Goal: Task Accomplishment & Management: Manage account settings

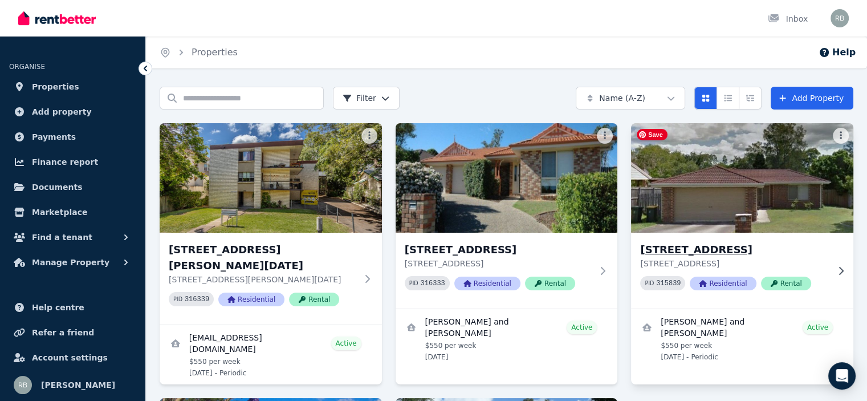
click at [759, 199] on img at bounding box center [742, 177] width 233 height 115
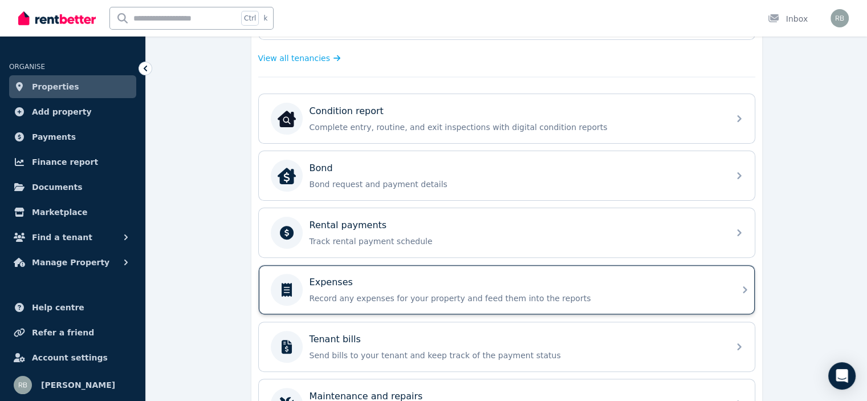
scroll to position [342, 0]
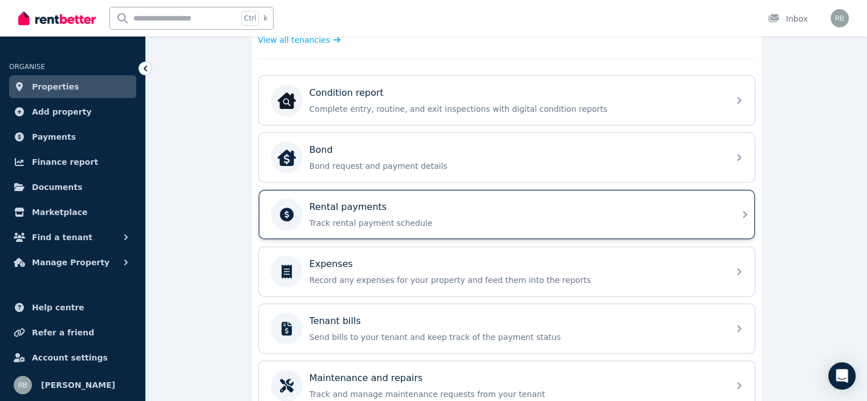
click at [350, 217] on p "Track rental payment schedule" at bounding box center [516, 222] width 413 height 11
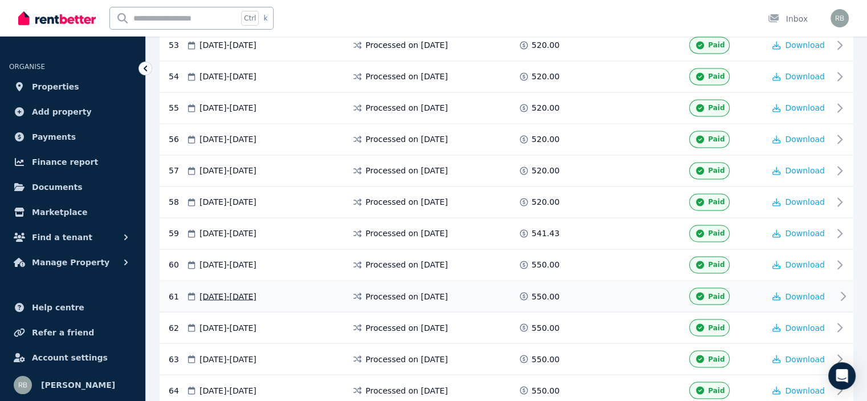
scroll to position [2267, 0]
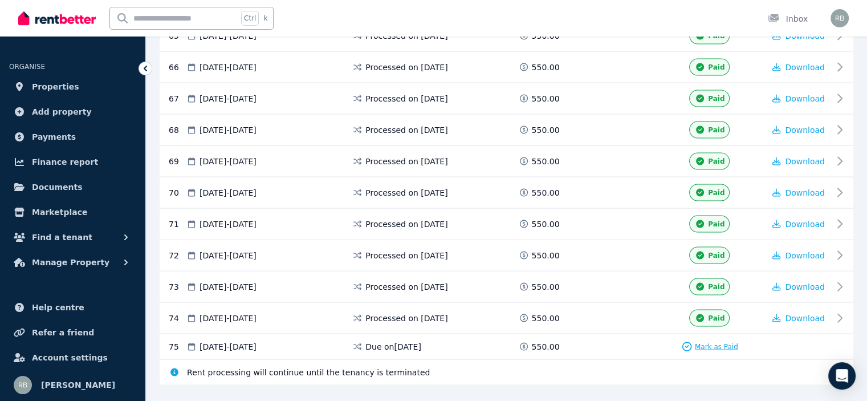
click at [709, 342] on span "Mark as Paid" at bounding box center [716, 346] width 43 height 9
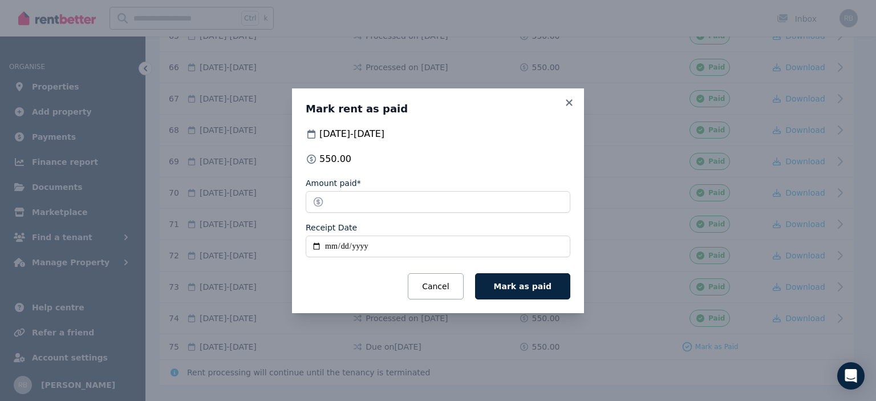
click at [313, 246] on input "Receipt Date" at bounding box center [438, 247] width 265 height 22
type input "**********"
click at [523, 288] on span "Mark as paid" at bounding box center [523, 286] width 58 height 9
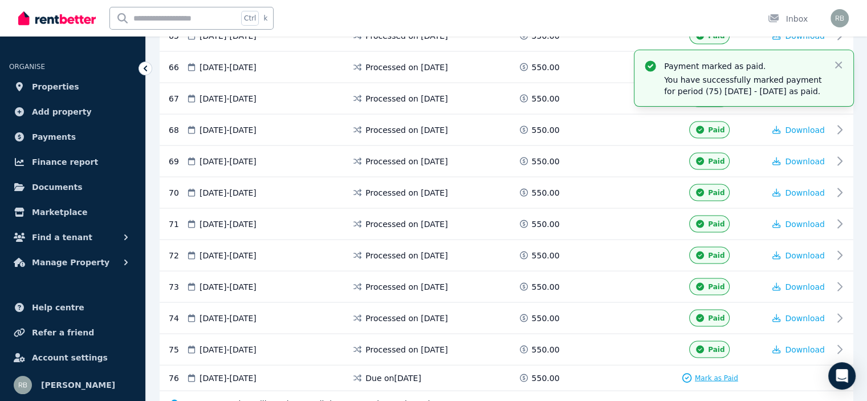
click at [715, 374] on span "Mark as Paid" at bounding box center [716, 378] width 43 height 9
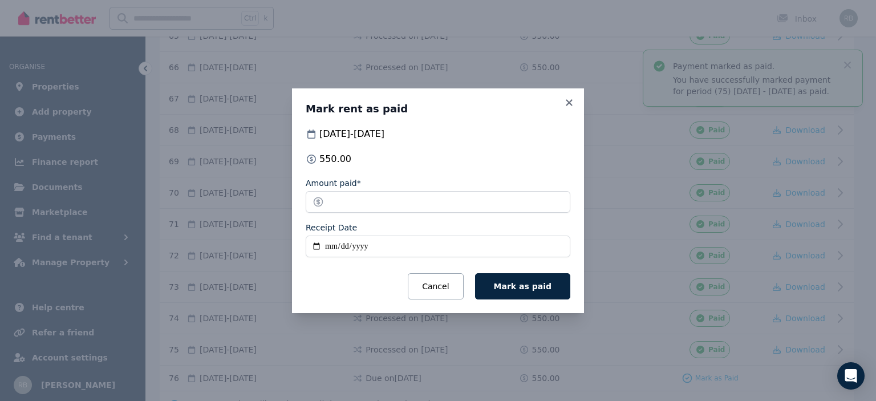
click at [322, 249] on input "Receipt Date" at bounding box center [438, 247] width 265 height 22
click at [315, 245] on input "Receipt Date" at bounding box center [438, 247] width 265 height 22
type input "**********"
click at [529, 291] on button "Mark as paid" at bounding box center [522, 286] width 95 height 26
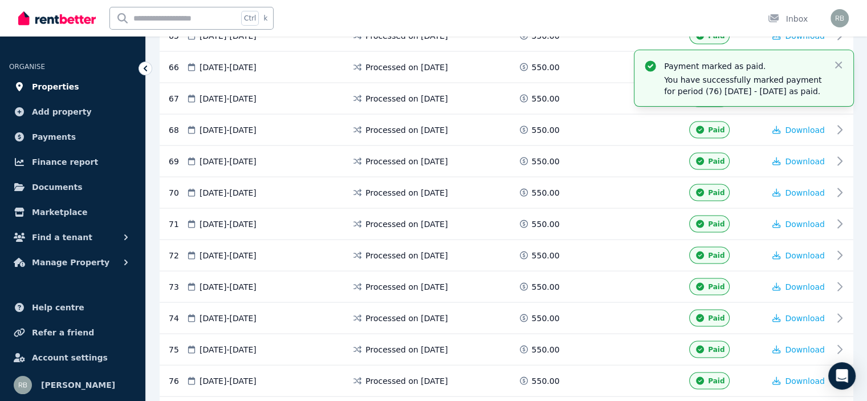
click at [38, 84] on span "Properties" at bounding box center [55, 87] width 47 height 14
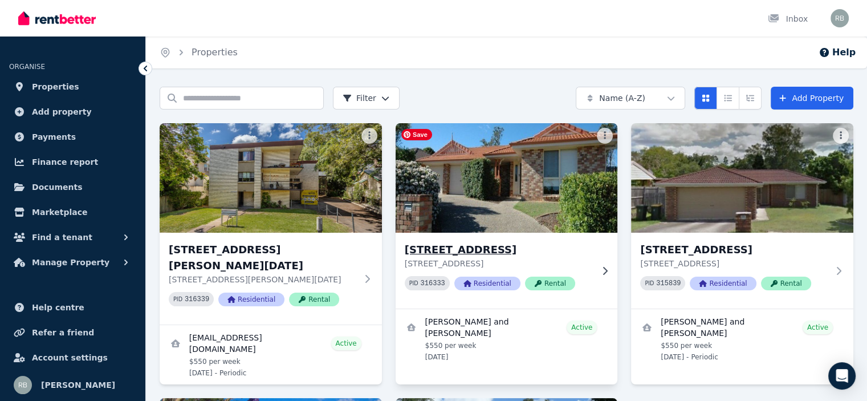
click at [509, 186] on img at bounding box center [506, 177] width 233 height 115
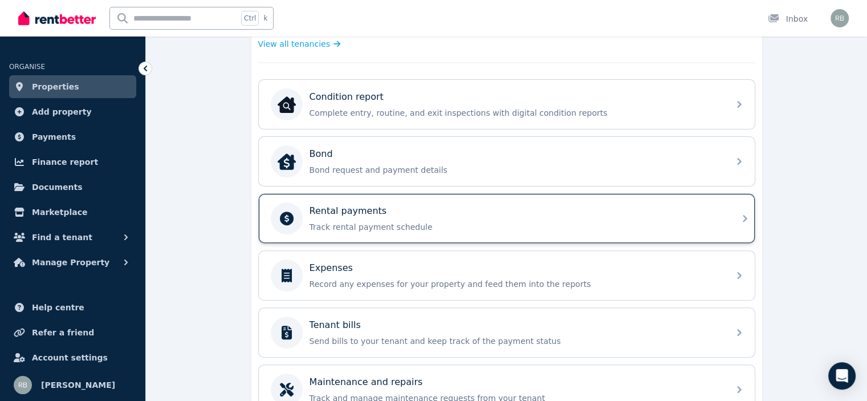
scroll to position [342, 0]
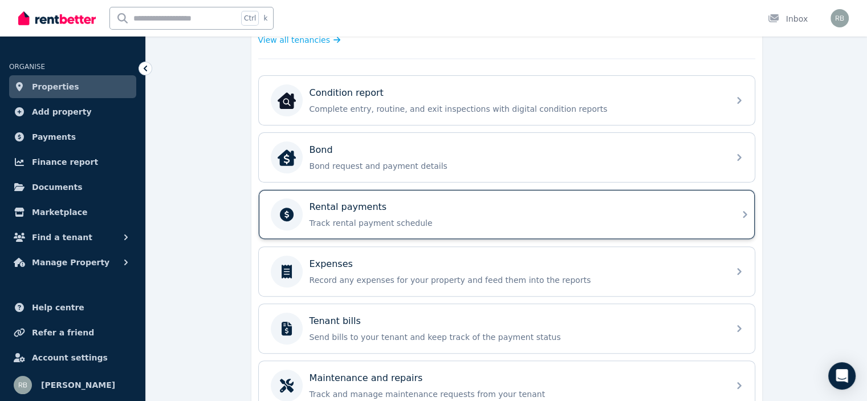
click at [387, 212] on div "Rental payments Track rental payment schedule" at bounding box center [516, 214] width 413 height 29
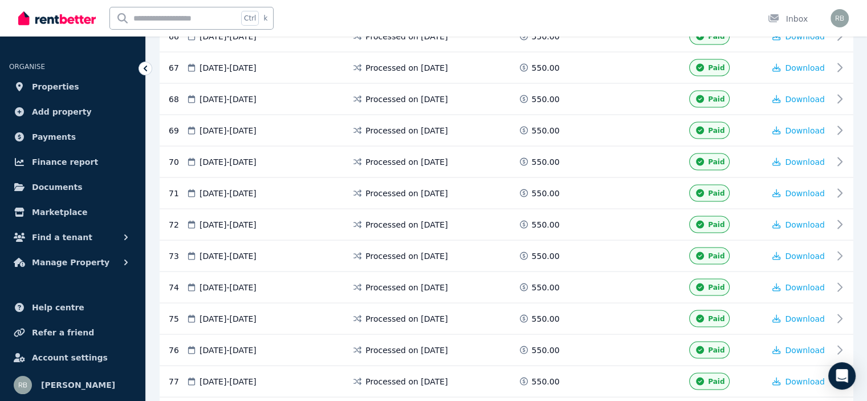
scroll to position [2436, 0]
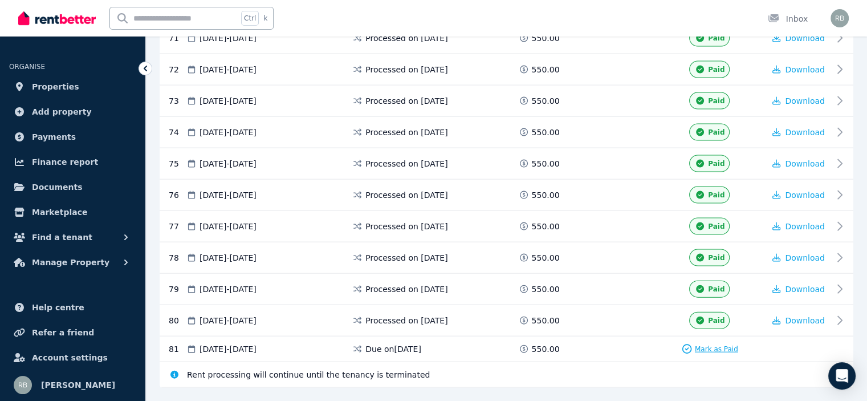
click at [706, 344] on span "Mark as Paid" at bounding box center [716, 348] width 43 height 9
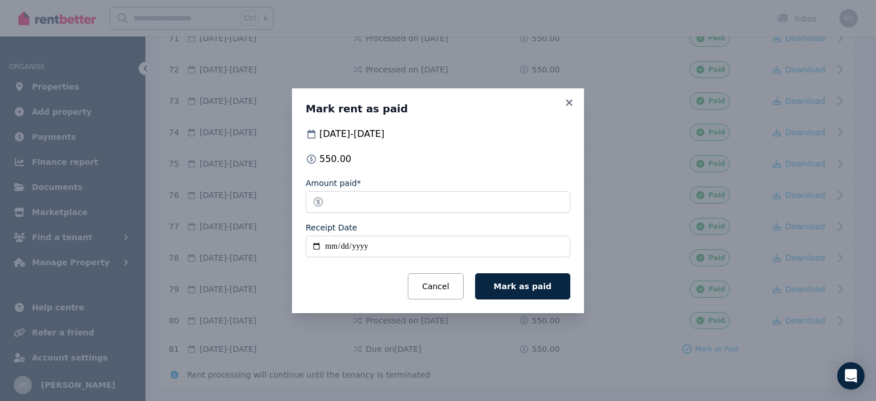
click at [317, 243] on input "Receipt Date" at bounding box center [438, 247] width 265 height 22
type input "**********"
click at [506, 288] on span "Mark as paid" at bounding box center [523, 286] width 58 height 9
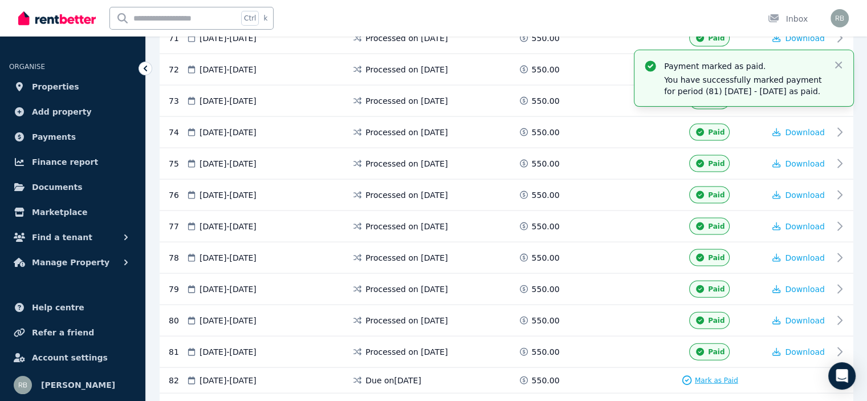
click at [708, 376] on span "Mark as Paid" at bounding box center [716, 380] width 43 height 9
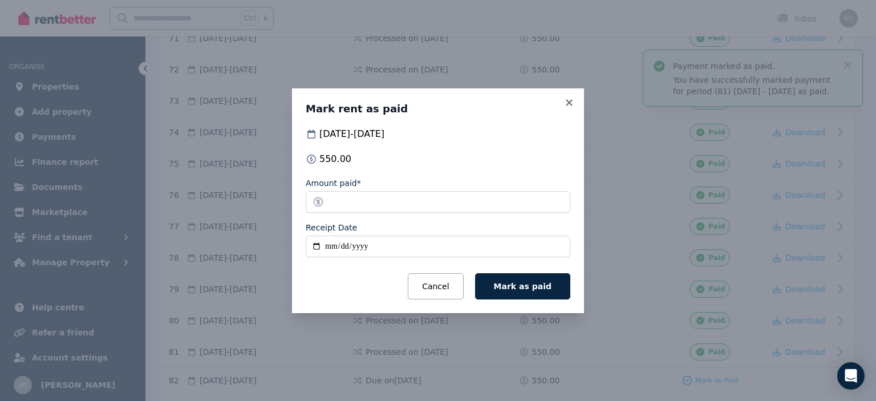
click at [319, 248] on input "Receipt Date" at bounding box center [438, 247] width 265 height 22
type input "**********"
click at [521, 282] on span "Mark as paid" at bounding box center [523, 286] width 58 height 9
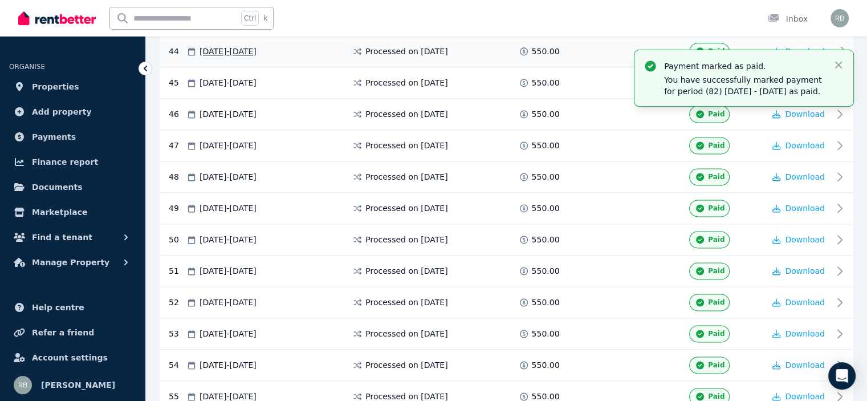
scroll to position [1410, 0]
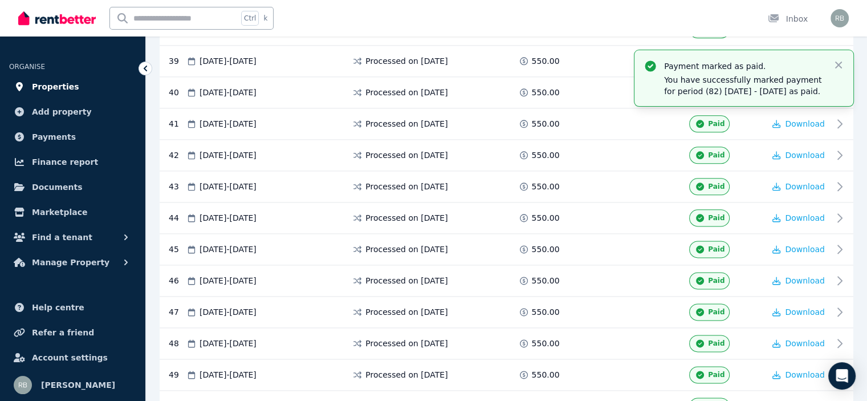
click at [50, 82] on span "Properties" at bounding box center [55, 87] width 47 height 14
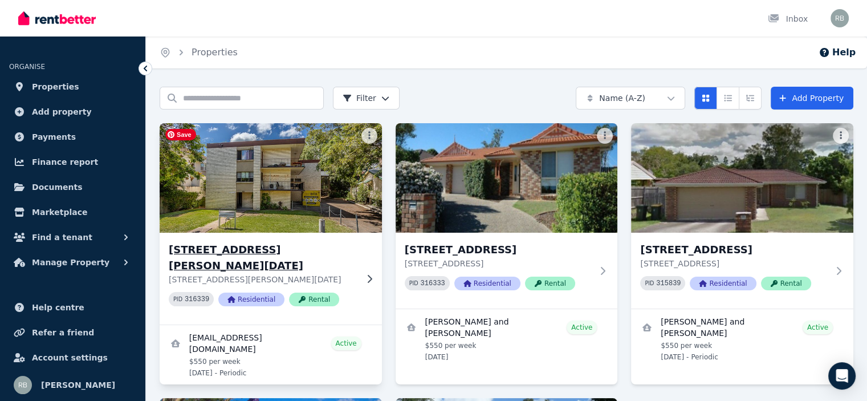
click at [249, 184] on img at bounding box center [270, 177] width 233 height 115
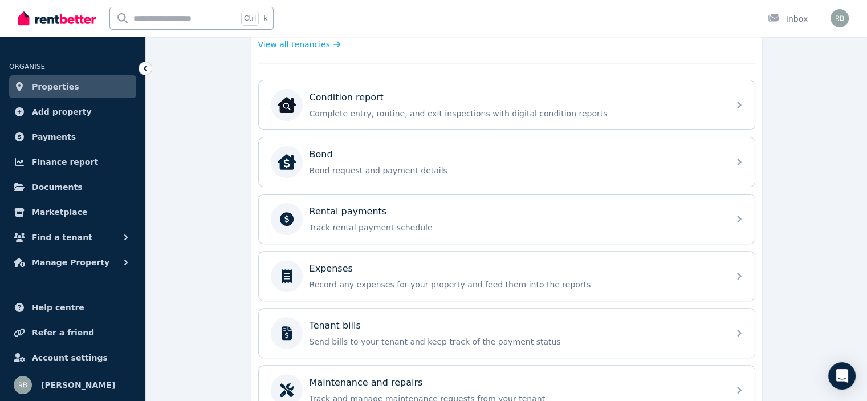
scroll to position [342, 0]
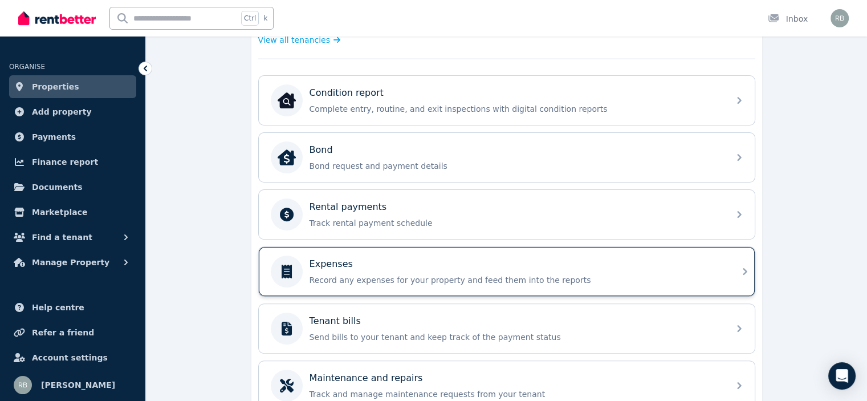
click at [310, 266] on p "Expenses" at bounding box center [331, 264] width 43 height 14
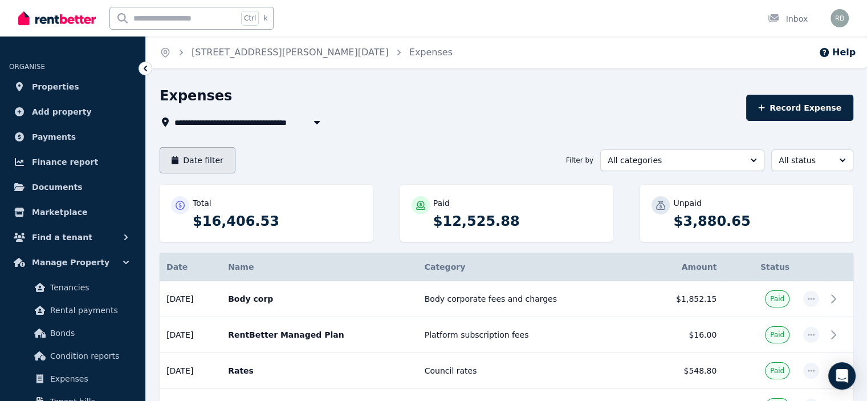
click at [195, 162] on button "Date filter" at bounding box center [198, 160] width 76 height 26
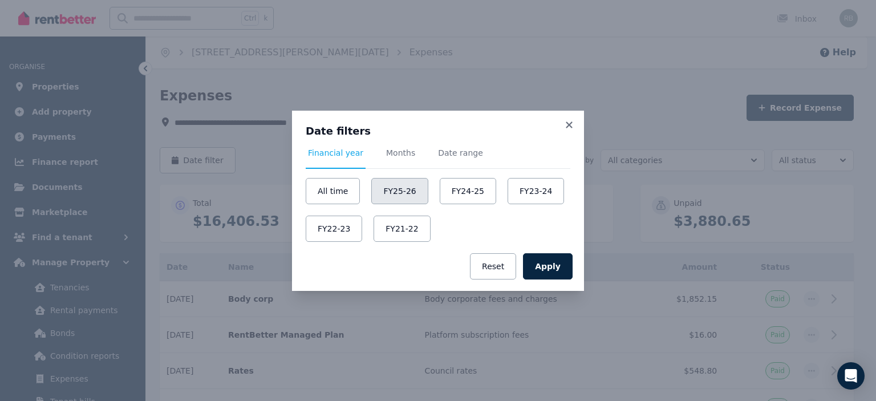
click at [397, 194] on button "FY25-26" at bounding box center [399, 191] width 56 height 26
click at [547, 271] on button "Apply" at bounding box center [548, 266] width 50 height 26
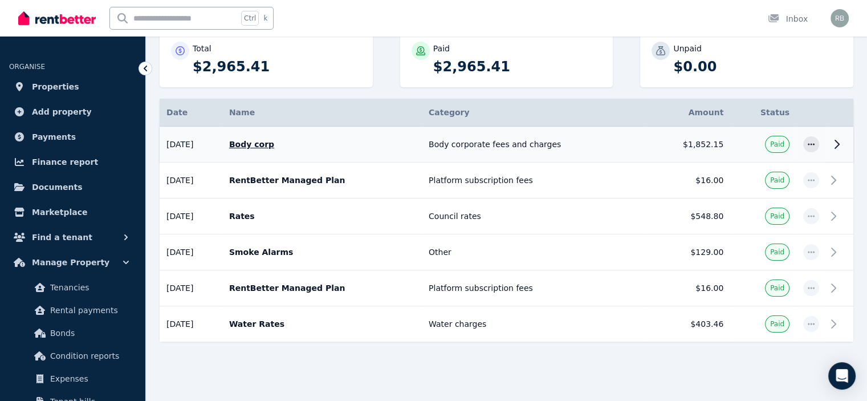
scroll to position [155, 0]
click at [38, 88] on span "Properties" at bounding box center [55, 87] width 47 height 14
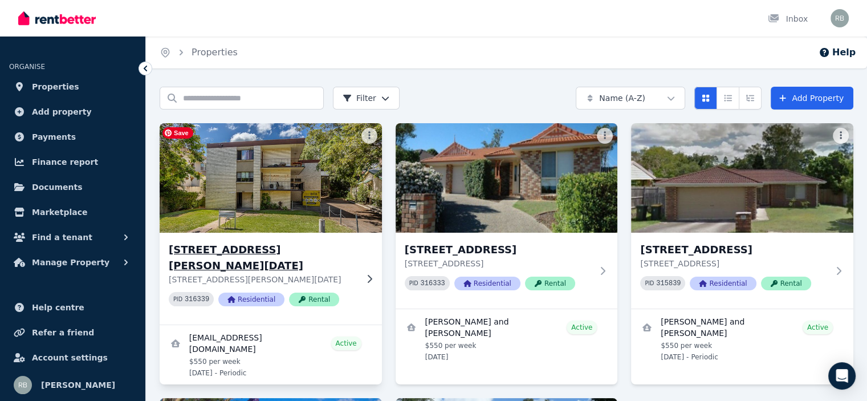
click at [270, 172] on img at bounding box center [270, 177] width 233 height 115
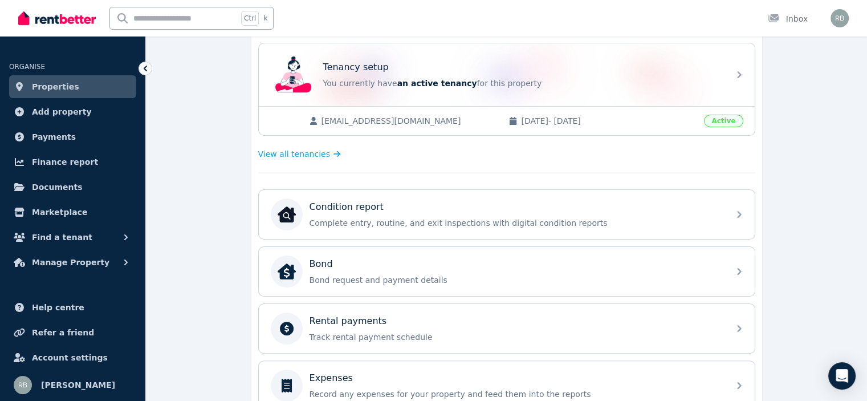
scroll to position [285, 0]
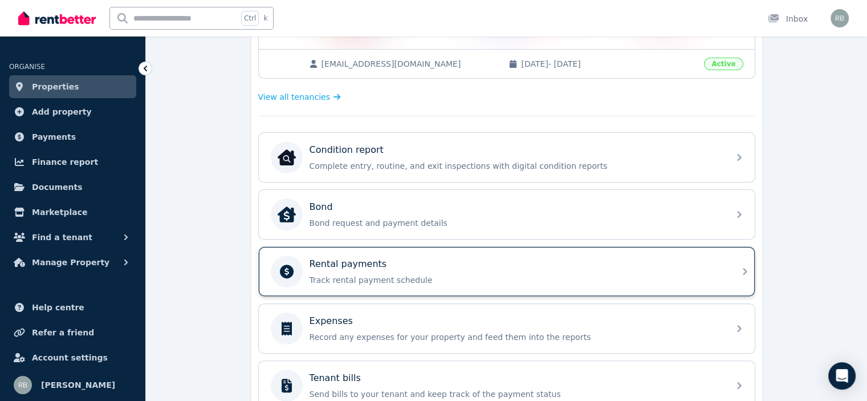
click at [358, 262] on p "Rental payments" at bounding box center [349, 264] width 78 height 14
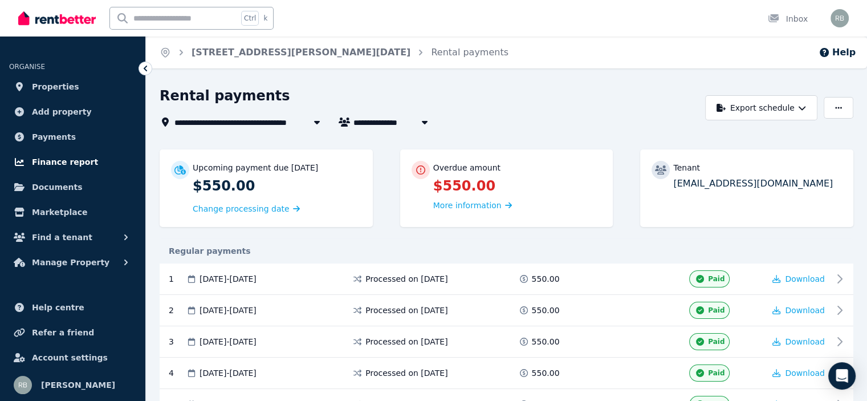
click at [60, 166] on span "Finance report" at bounding box center [65, 162] width 66 height 14
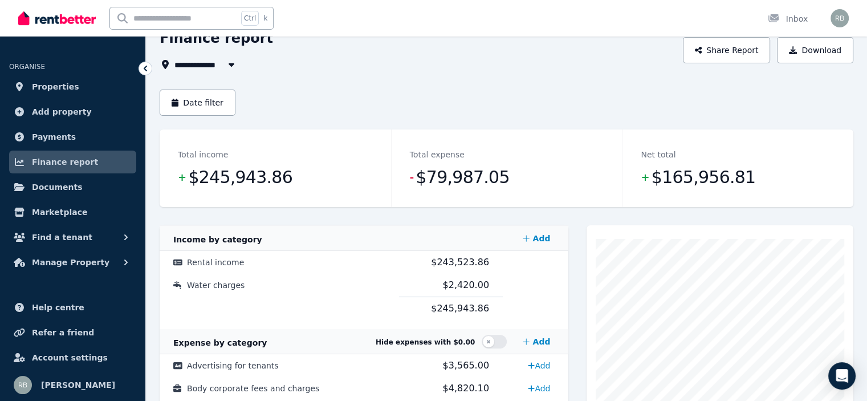
scroll to position [57, 0]
click at [212, 111] on button "Date filter" at bounding box center [198, 103] width 76 height 26
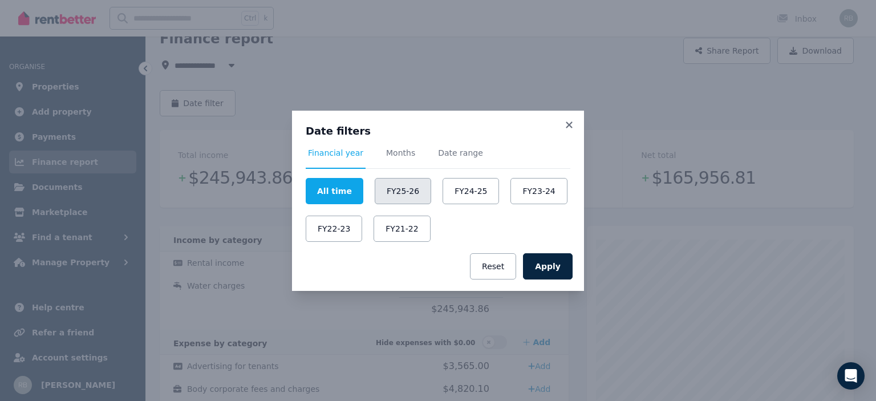
click at [395, 190] on button "FY25-26" at bounding box center [403, 191] width 56 height 26
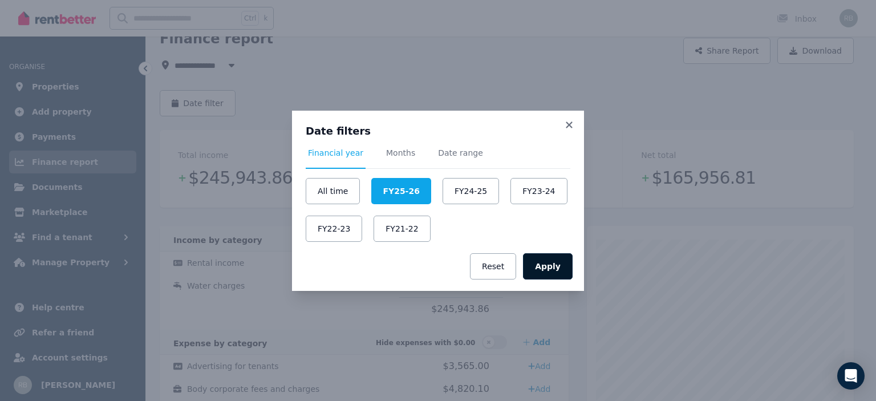
click at [547, 266] on button "Apply" at bounding box center [548, 266] width 50 height 26
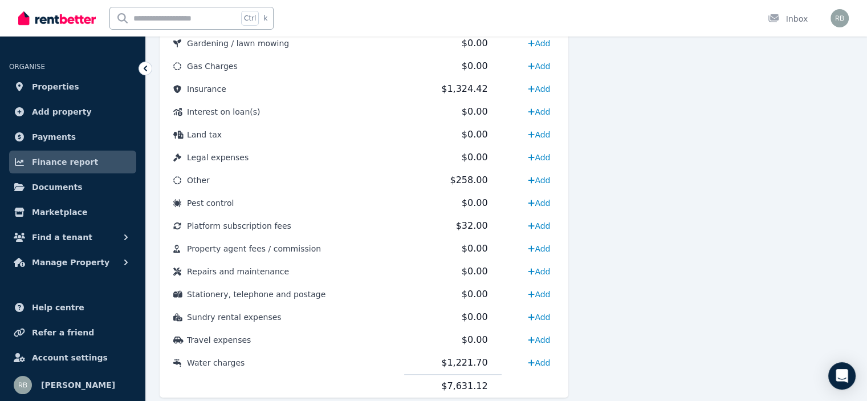
scroll to position [620, 0]
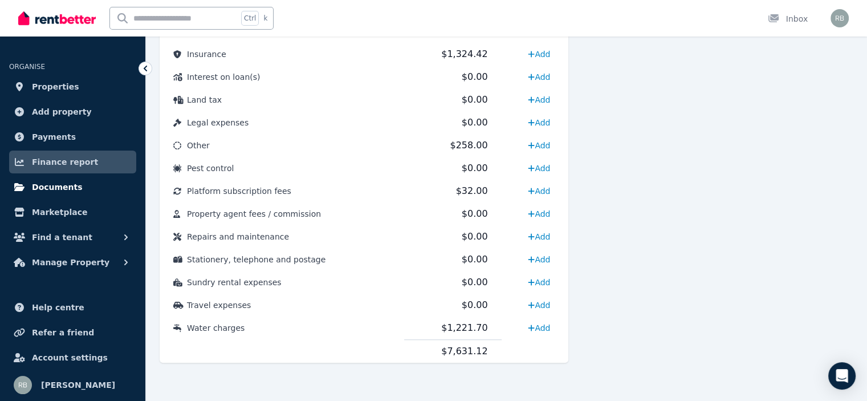
click at [46, 189] on span "Documents" at bounding box center [57, 187] width 51 height 14
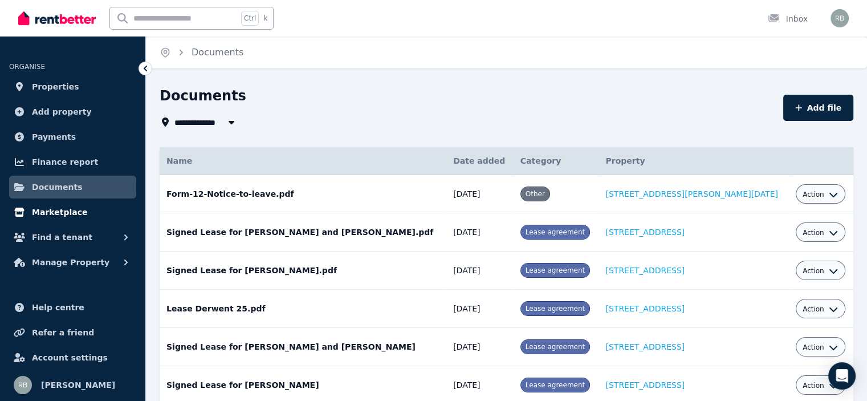
click at [48, 211] on span "Marketplace" at bounding box center [59, 212] width 55 height 14
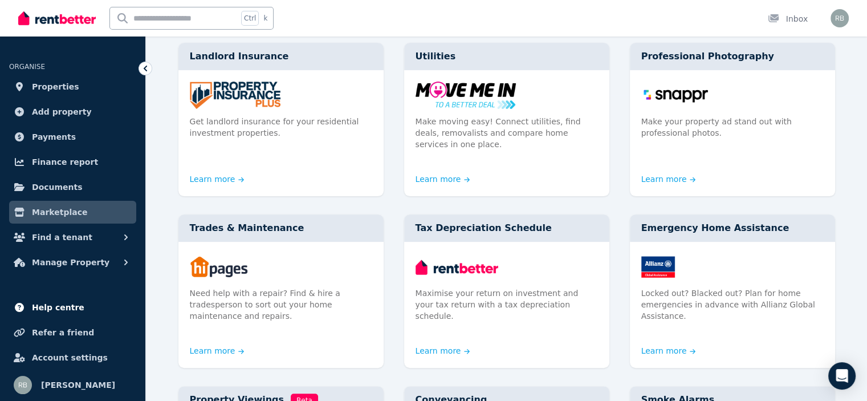
scroll to position [342, 0]
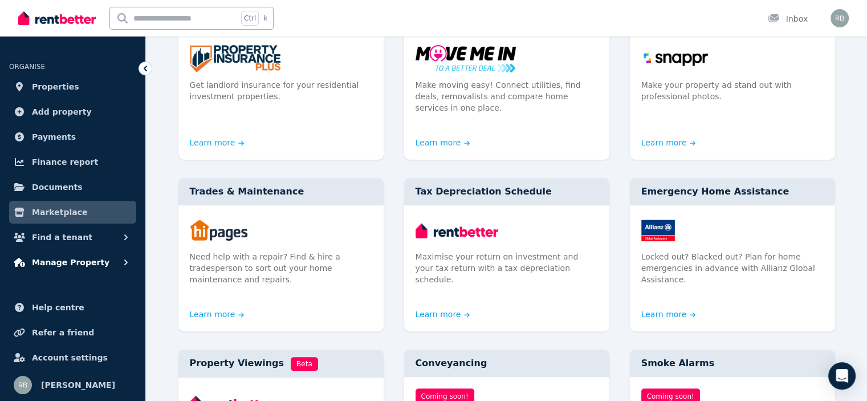
click at [56, 264] on span "Manage Property" at bounding box center [71, 262] width 78 height 14
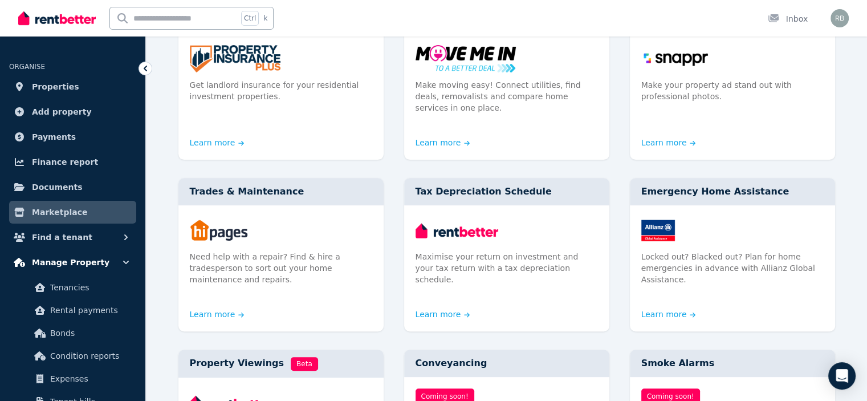
scroll to position [57, 0]
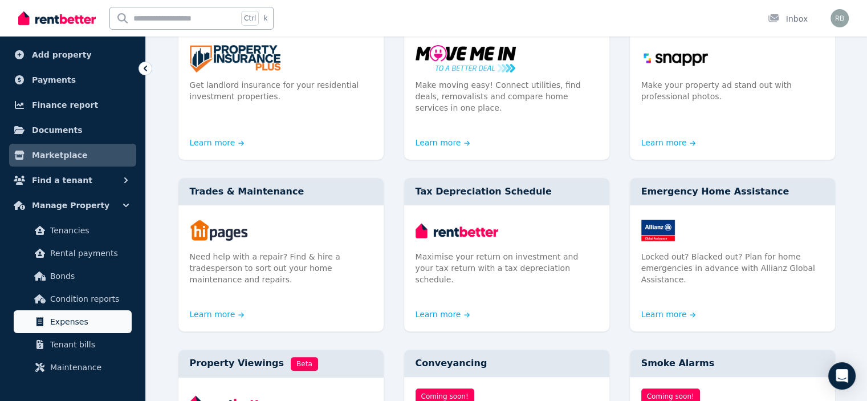
click at [55, 317] on span "Expenses" at bounding box center [88, 322] width 77 height 14
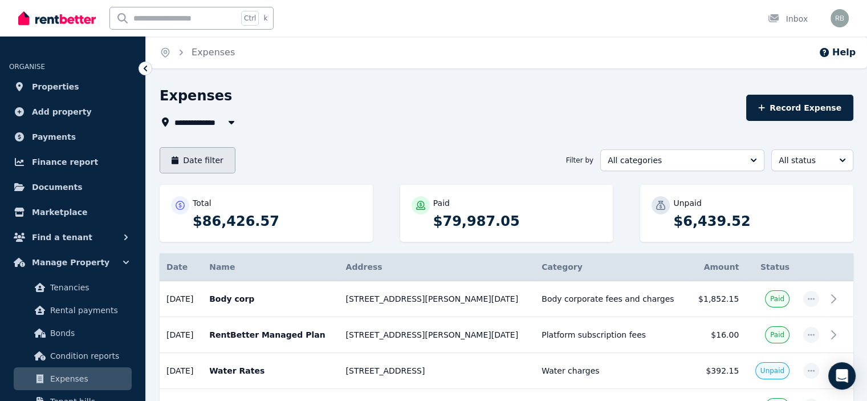
click at [201, 158] on button "Date filter" at bounding box center [198, 160] width 76 height 26
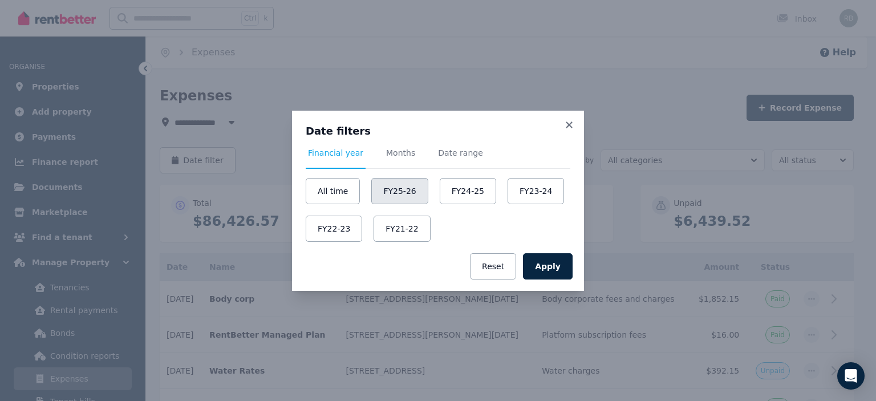
click at [387, 191] on button "FY25-26" at bounding box center [399, 191] width 56 height 26
click at [548, 266] on button "Apply" at bounding box center [548, 266] width 50 height 26
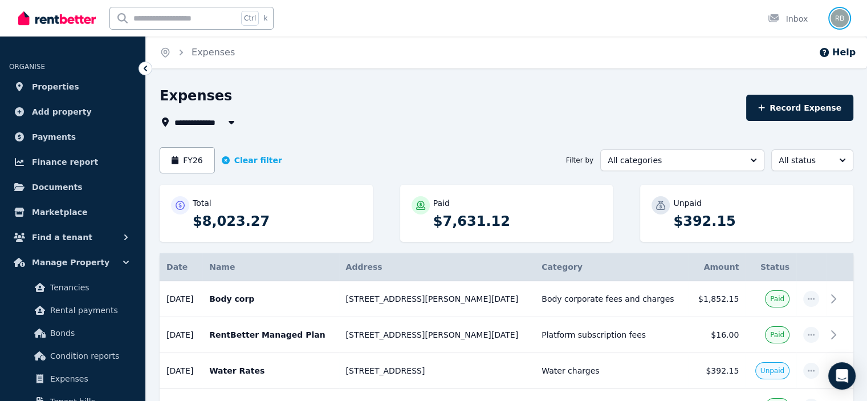
click at [843, 18] on img "button" at bounding box center [840, 18] width 18 height 18
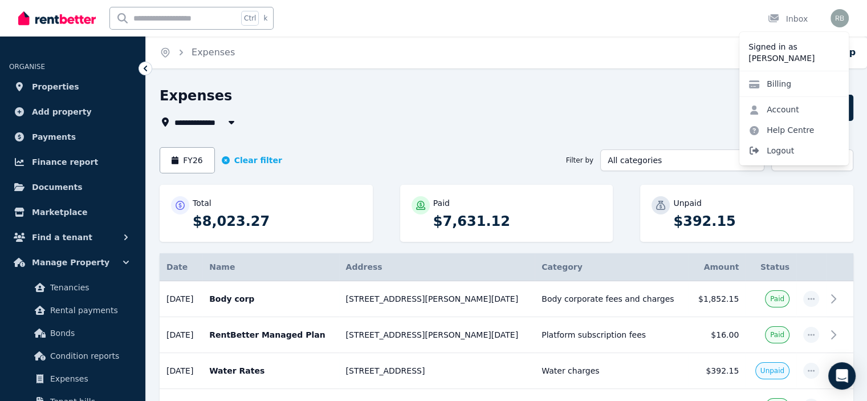
click at [789, 151] on span "Logout" at bounding box center [794, 150] width 109 height 21
